Goal: Task Accomplishment & Management: Manage account settings

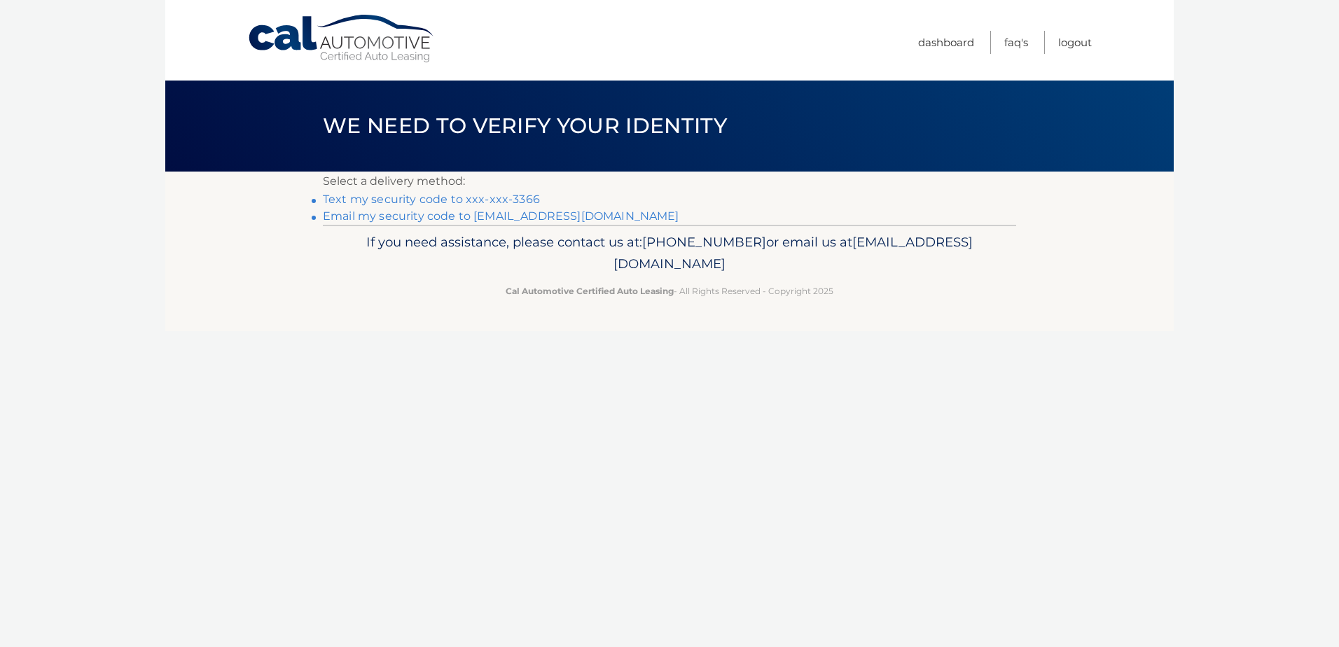
click at [515, 198] on link "Text my security code to xxx-xxx-3366" at bounding box center [431, 199] width 217 height 13
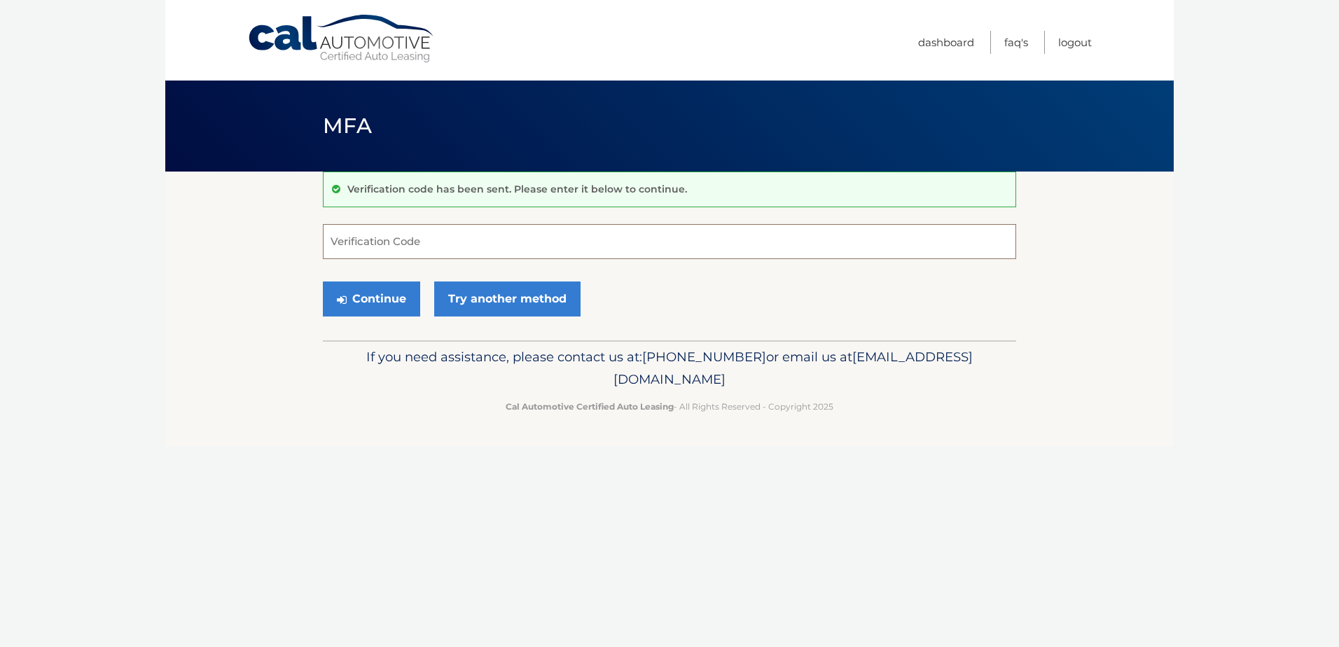
click at [505, 246] on input "Verification Code" at bounding box center [669, 241] width 693 height 35
click at [464, 235] on input "Verification Code" at bounding box center [669, 241] width 693 height 35
type input "099418"
click at [371, 300] on button "Continue" at bounding box center [371, 298] width 97 height 35
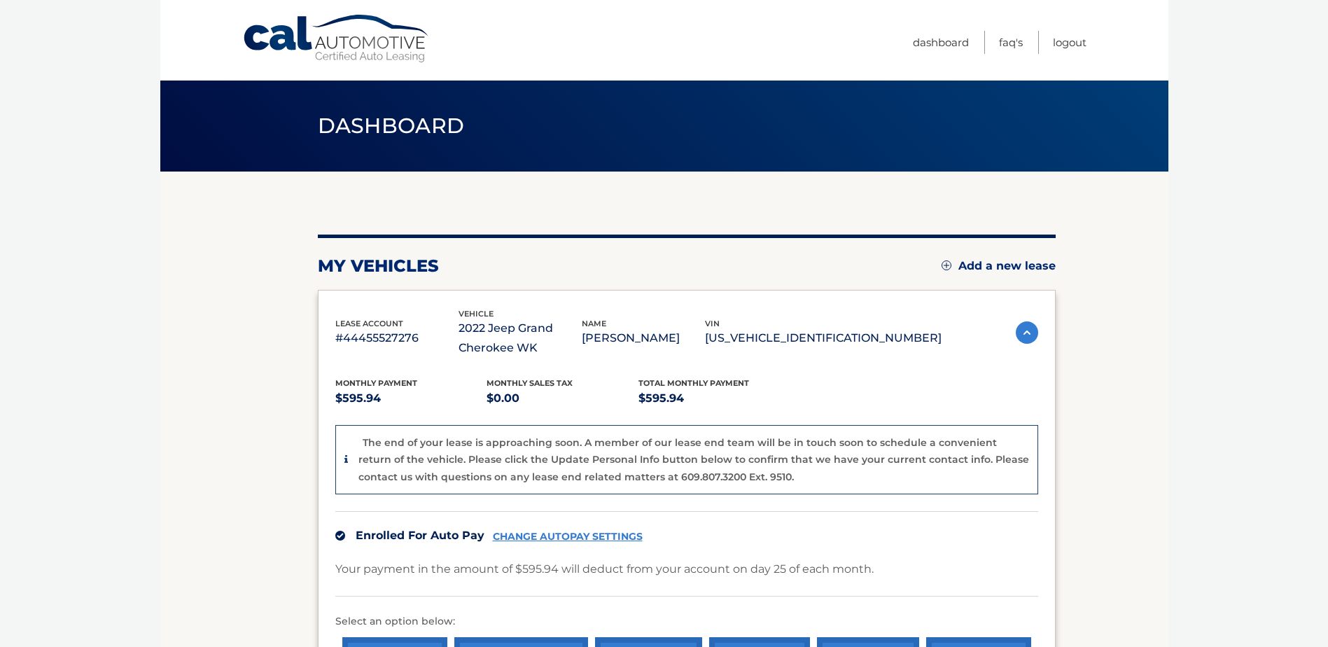
click at [1274, 302] on body "Cal Automotive Menu Dashboard FAQ's Logout" at bounding box center [664, 323] width 1328 height 647
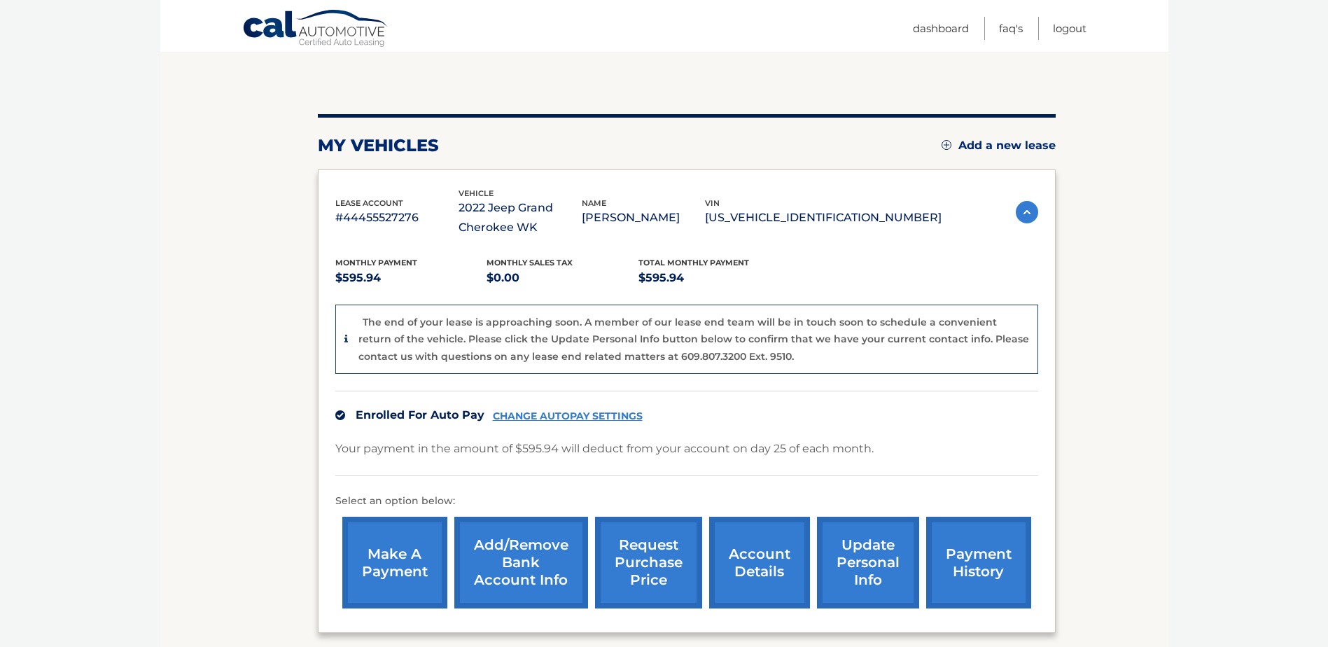
scroll to position [140, 0]
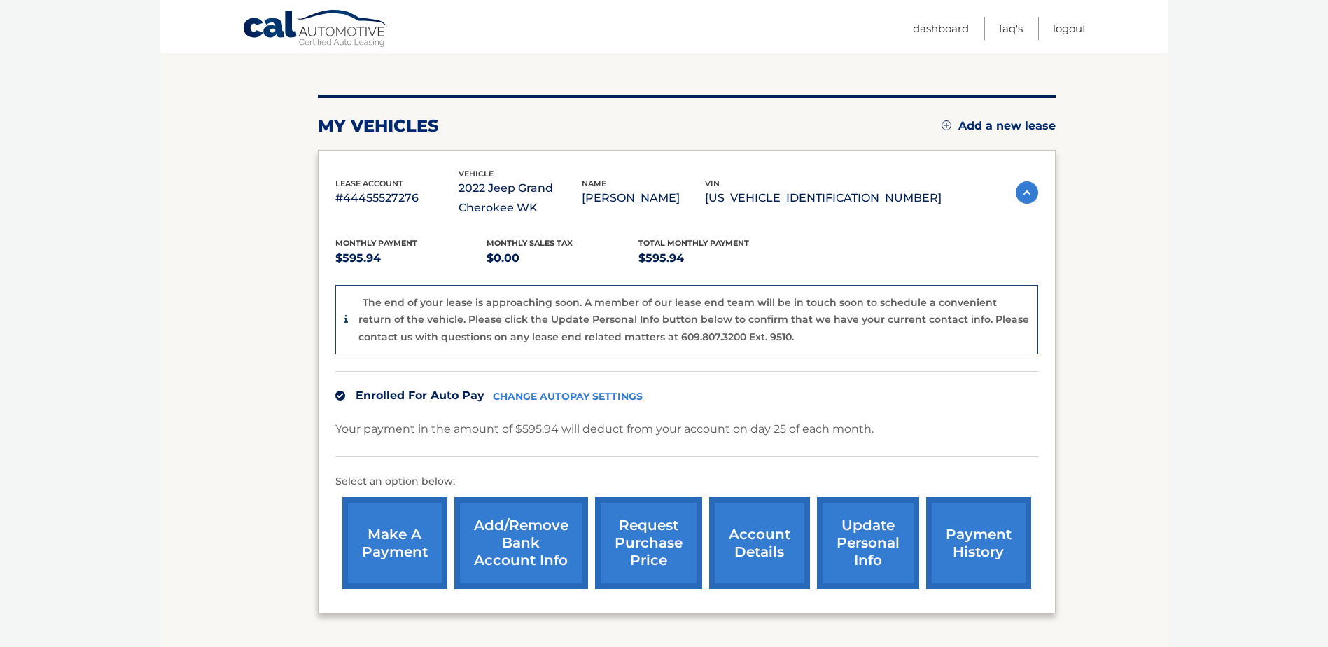
click at [1023, 192] on img at bounding box center [1027, 192] width 22 height 22
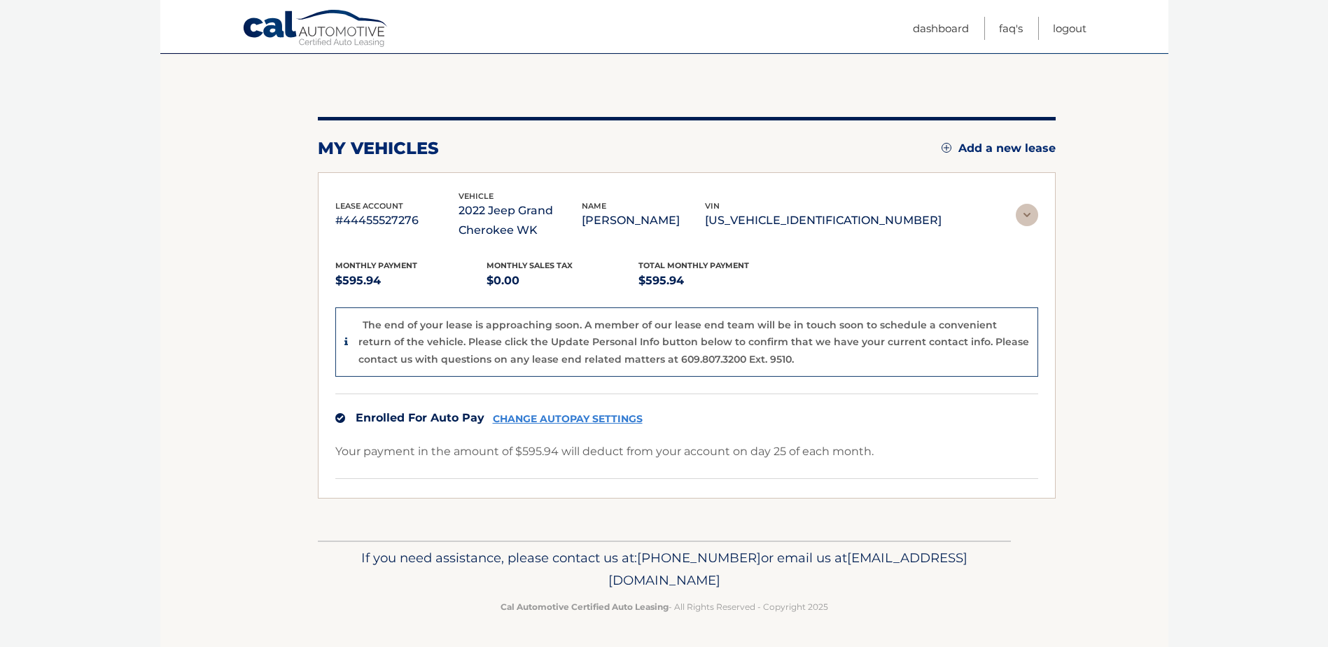
scroll to position [0, 0]
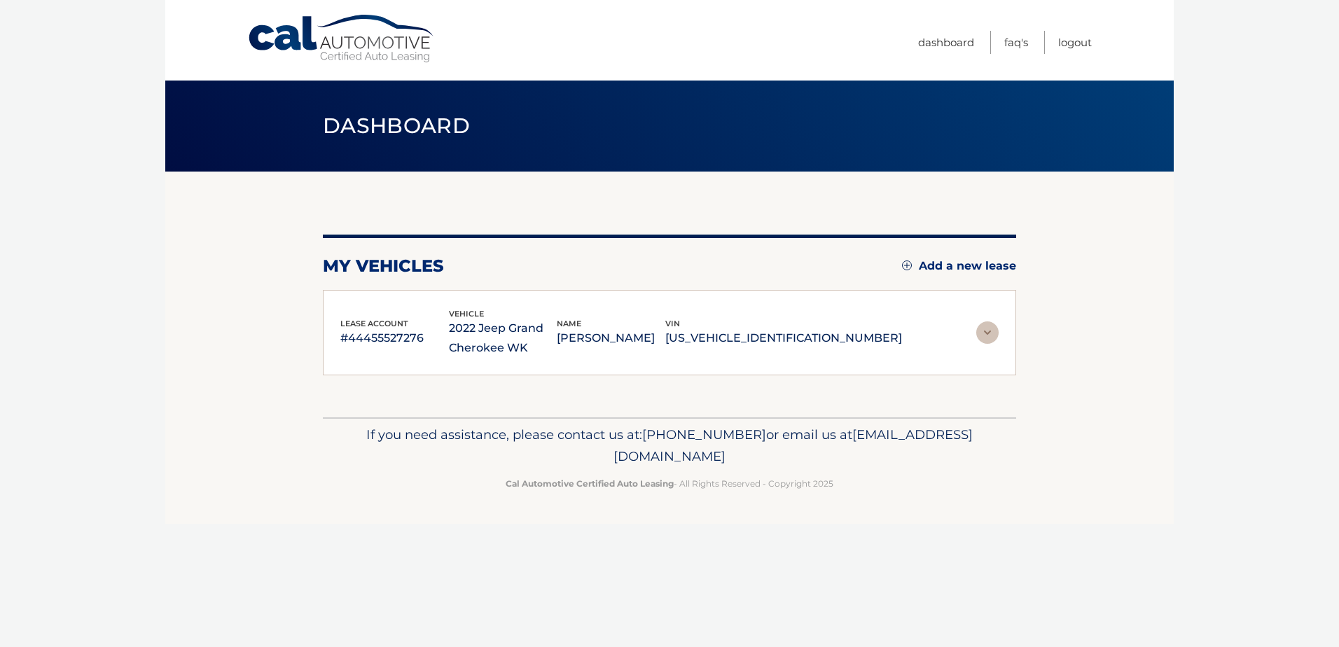
click at [991, 330] on img at bounding box center [987, 332] width 22 height 22
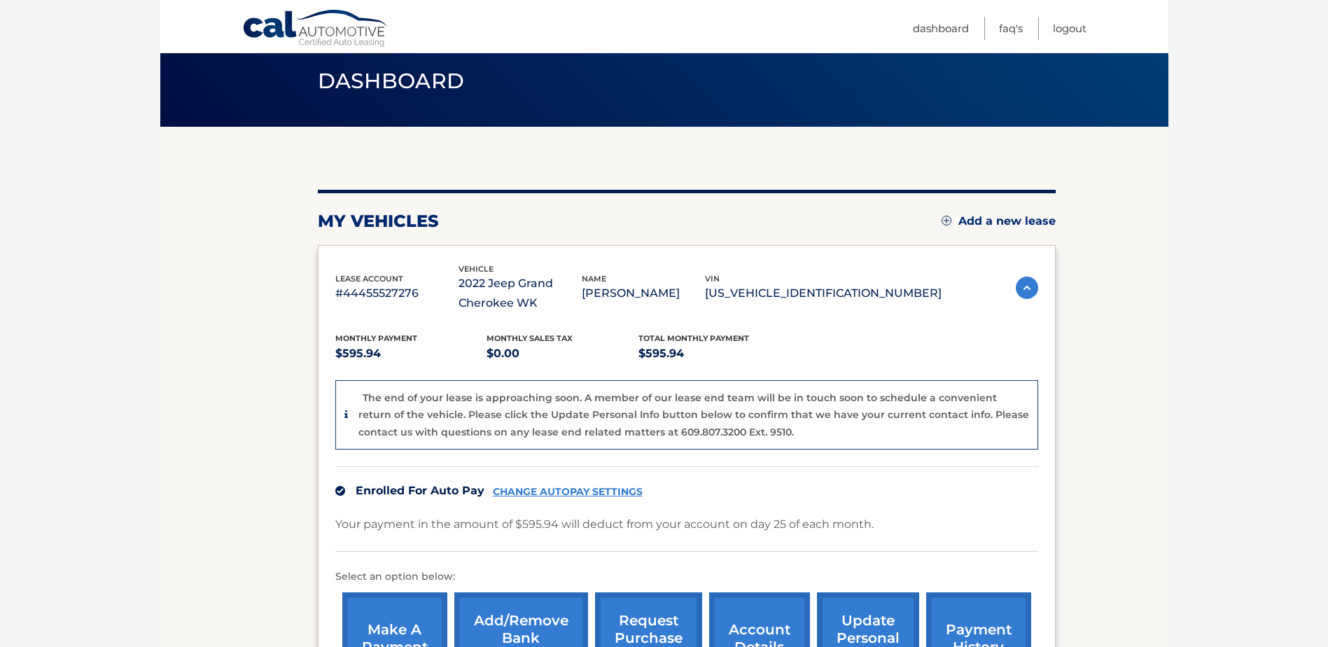
scroll to position [210, 0]
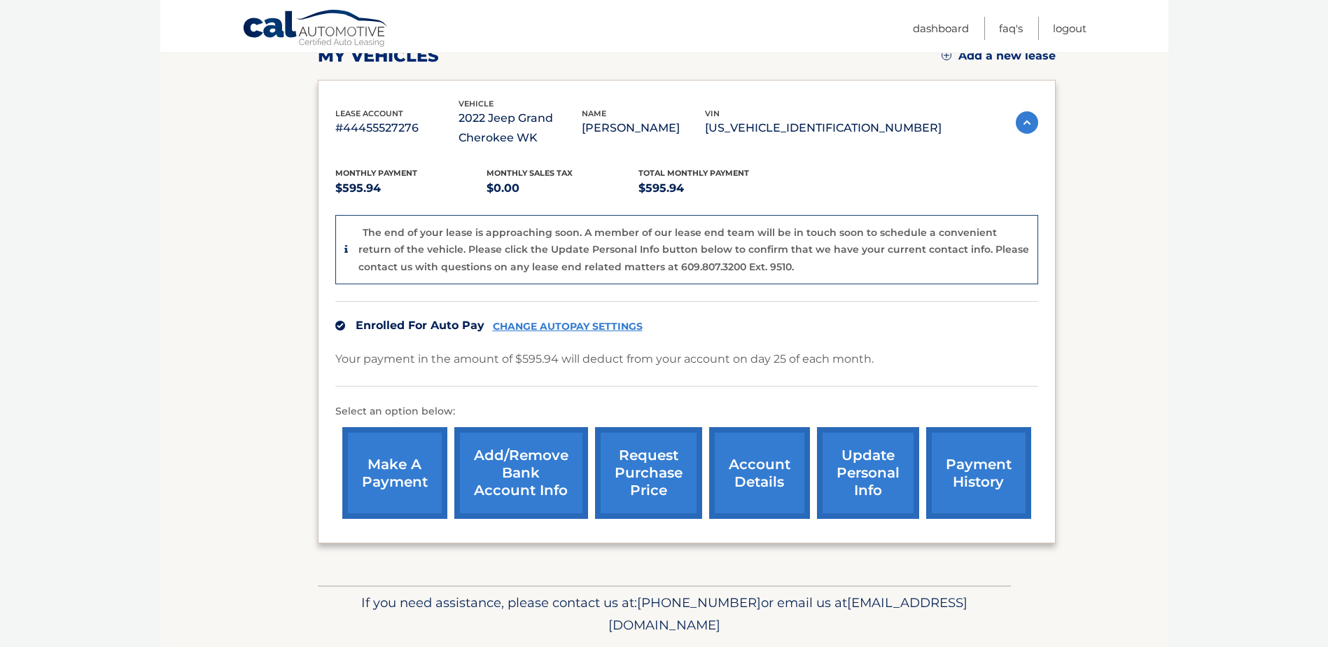
click at [540, 326] on link "CHANGE AUTOPAY SETTINGS" at bounding box center [568, 327] width 150 height 12
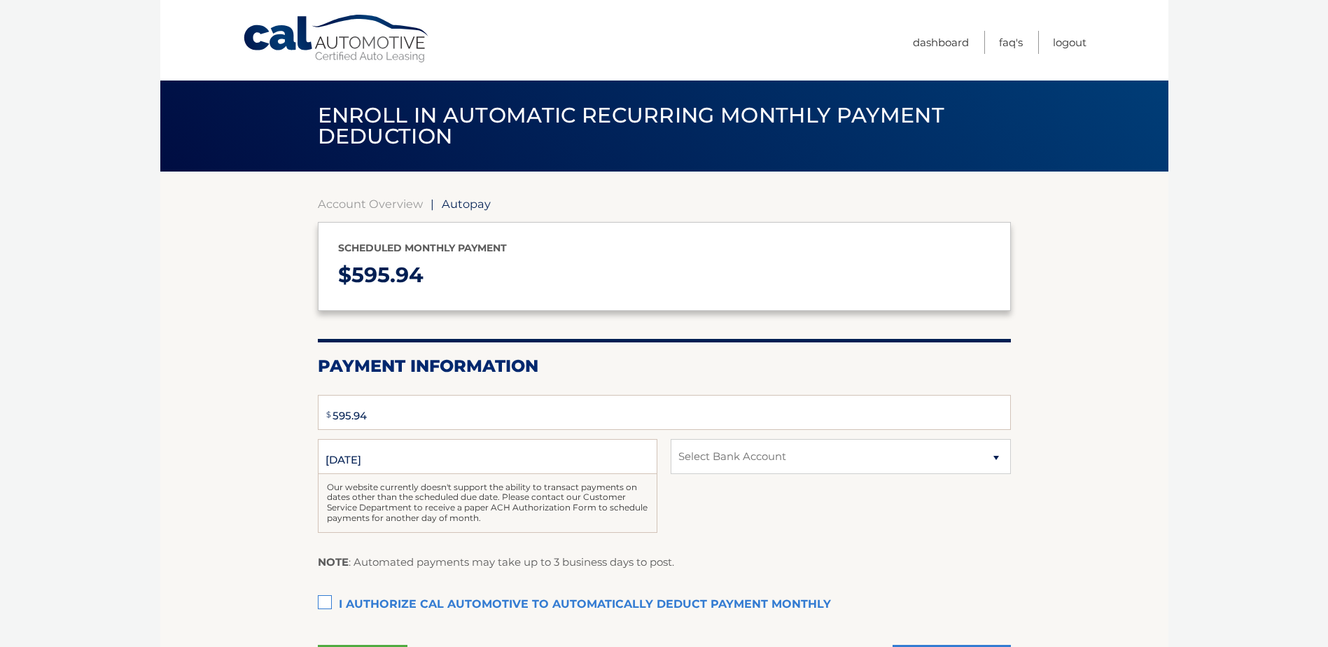
select select "NGYwYzYzM2MtNzU3ZS00NTg5LWI3NGQtZWU0OGM1NDkyMzZl"
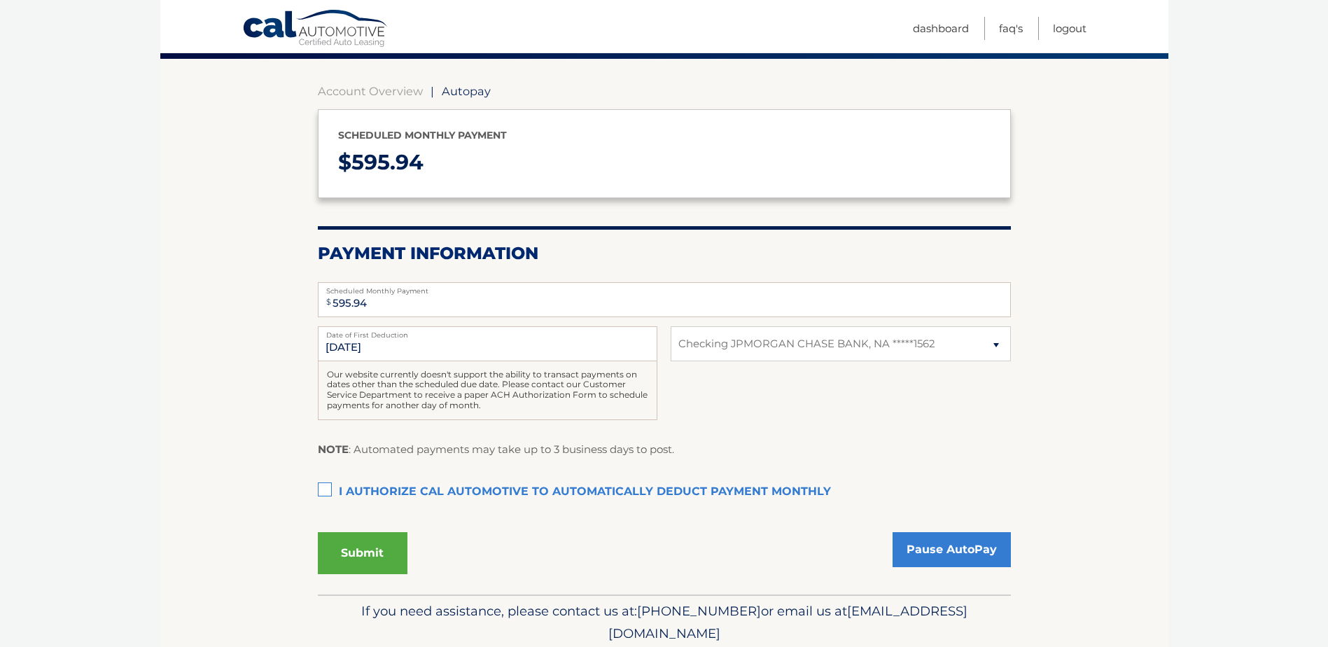
scroll to position [166, 0]
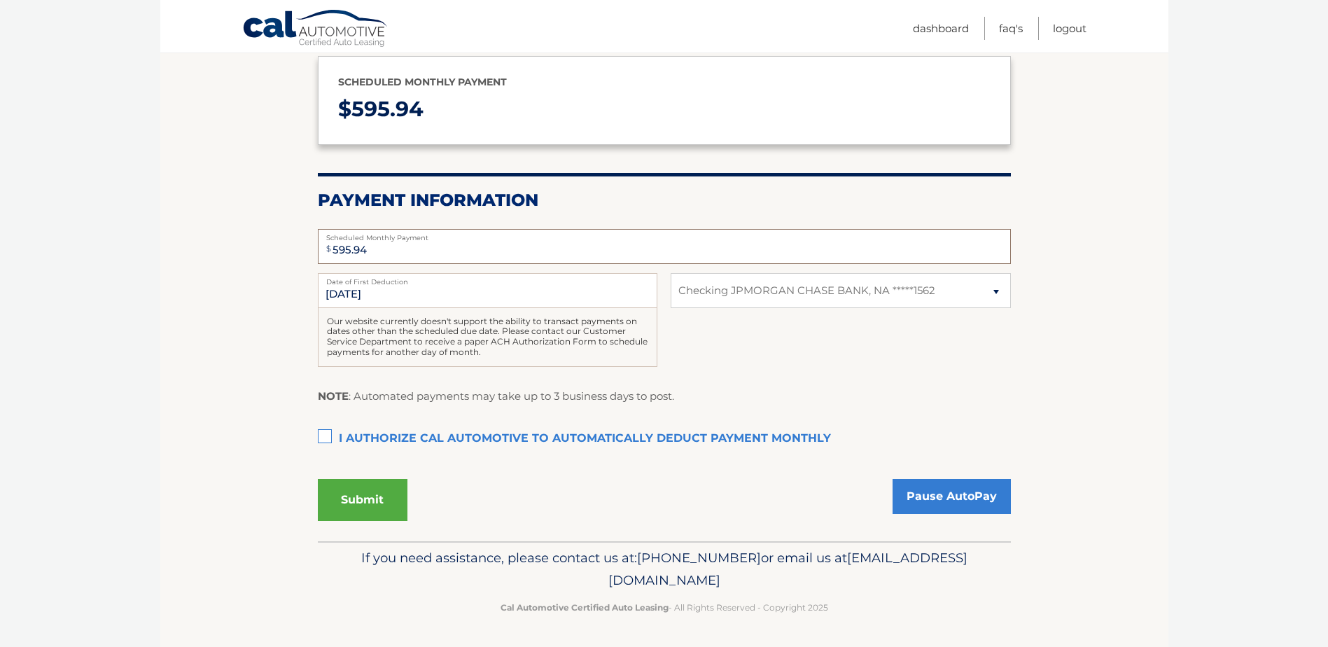
click at [439, 248] on input "595.94" at bounding box center [664, 246] width 693 height 35
type input "5"
click at [844, 349] on div "7/25/2025 Date of First Deduction Our website currently doesn't support the abi…" at bounding box center [664, 327] width 693 height 109
click at [888, 346] on div "7/25/2025 Date of First Deduction Our website currently doesn't support the abi…" at bounding box center [664, 327] width 693 height 109
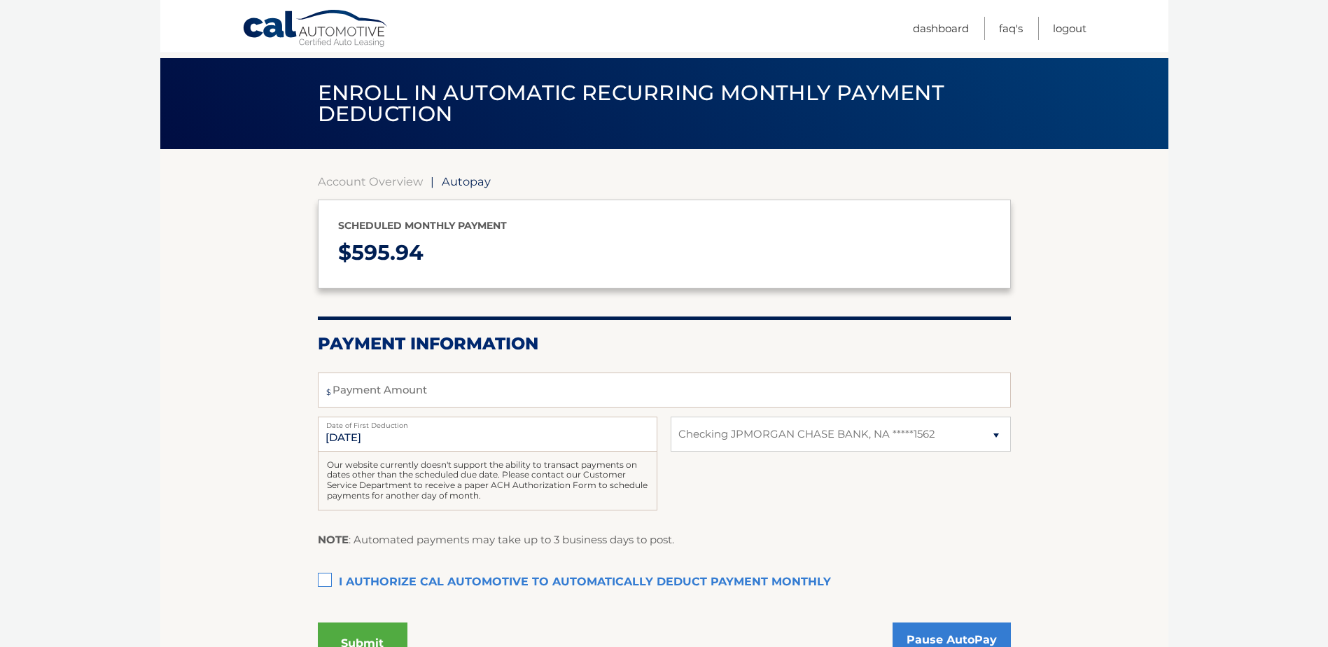
scroll to position [0, 0]
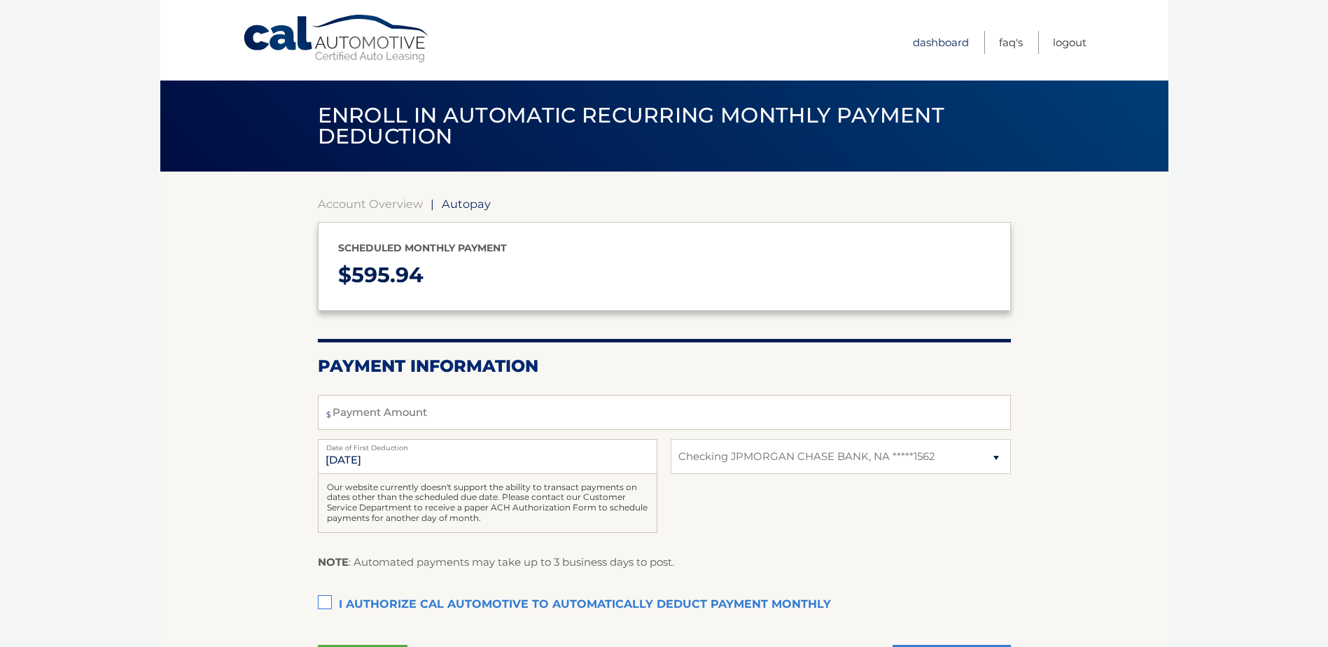
click at [947, 40] on link "Dashboard" at bounding box center [941, 42] width 56 height 23
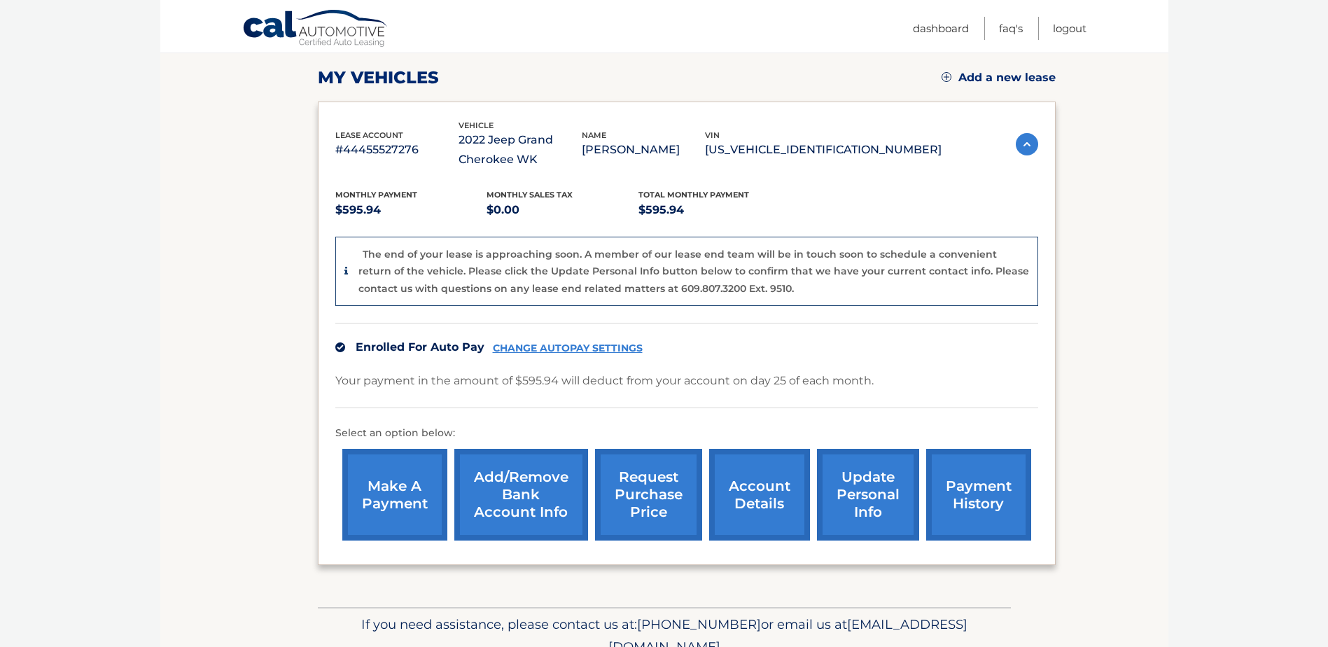
scroll to position [210, 0]
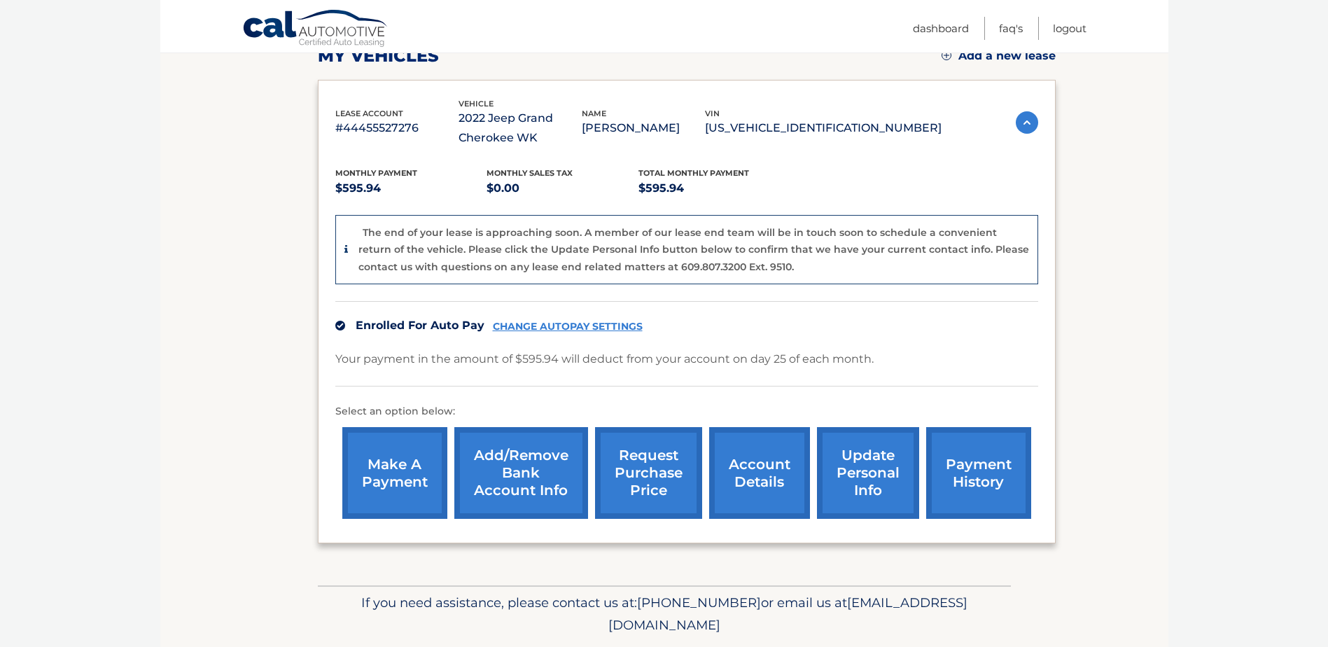
click at [524, 470] on link "Add/Remove bank account info" at bounding box center [521, 473] width 134 height 92
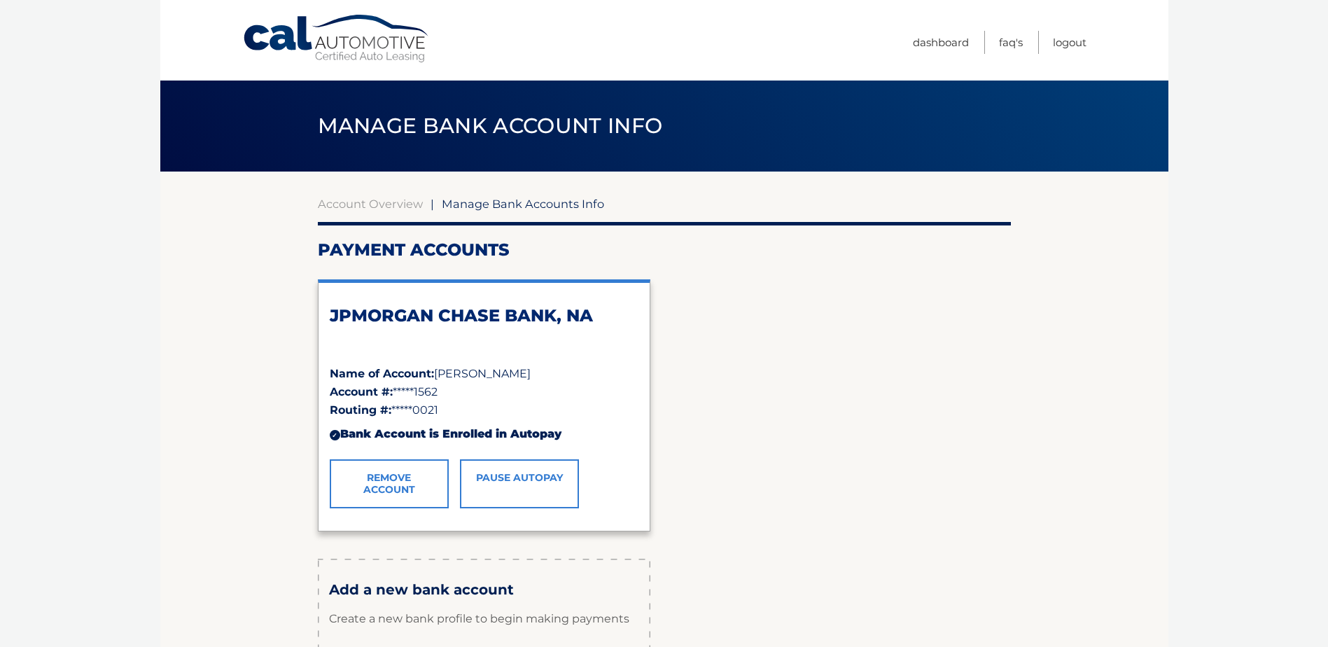
click at [396, 493] on link "Remove Account" at bounding box center [389, 483] width 119 height 49
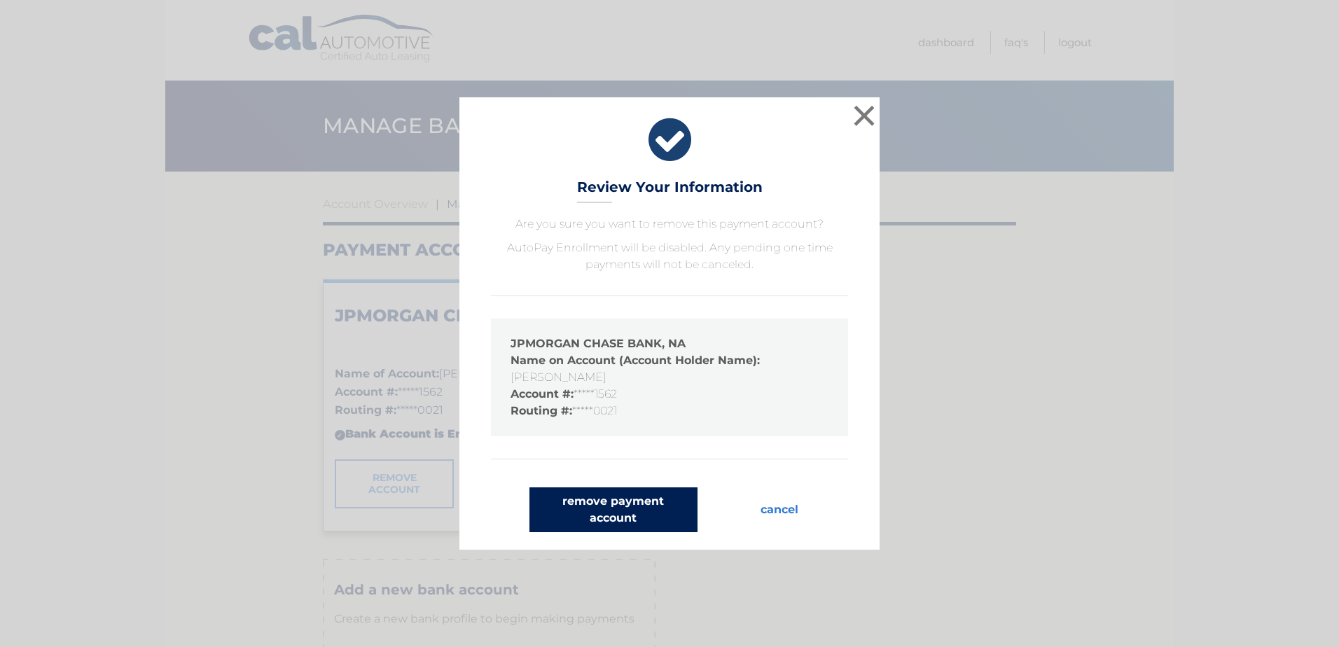
click at [624, 506] on button "remove payment account" at bounding box center [613, 509] width 168 height 45
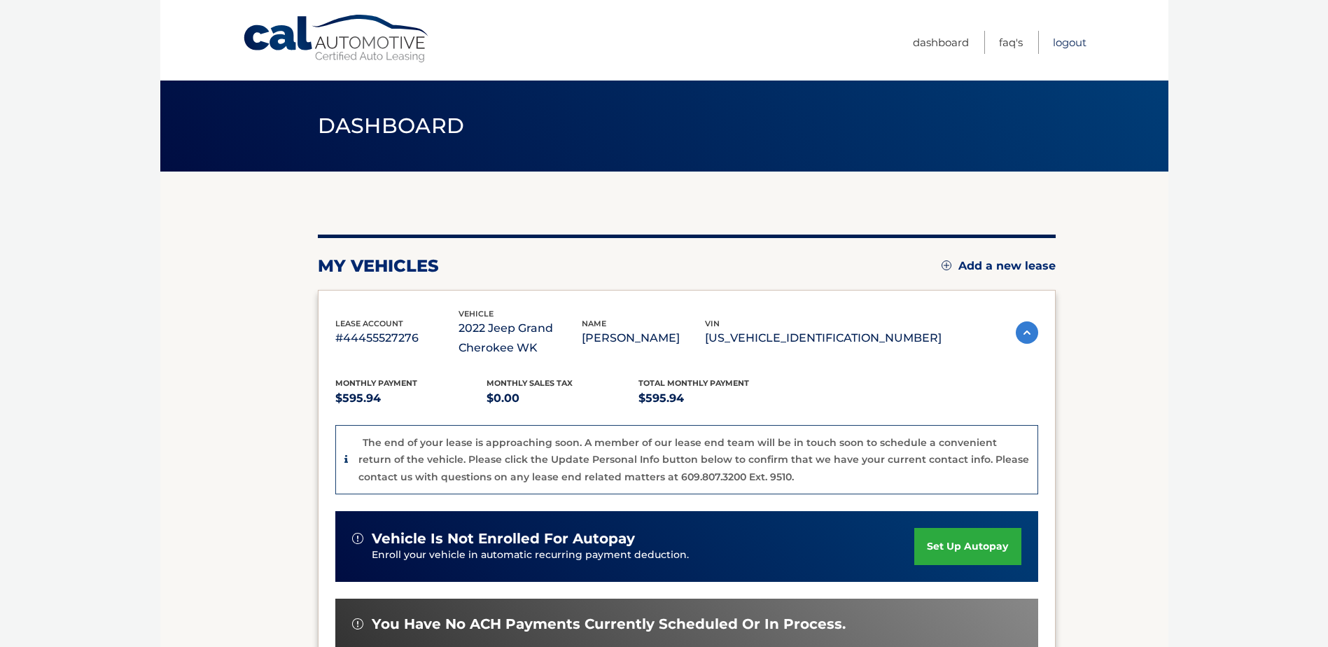
click at [1078, 43] on link "Logout" at bounding box center [1070, 42] width 34 height 23
